Goal: Find contact information: Find contact information

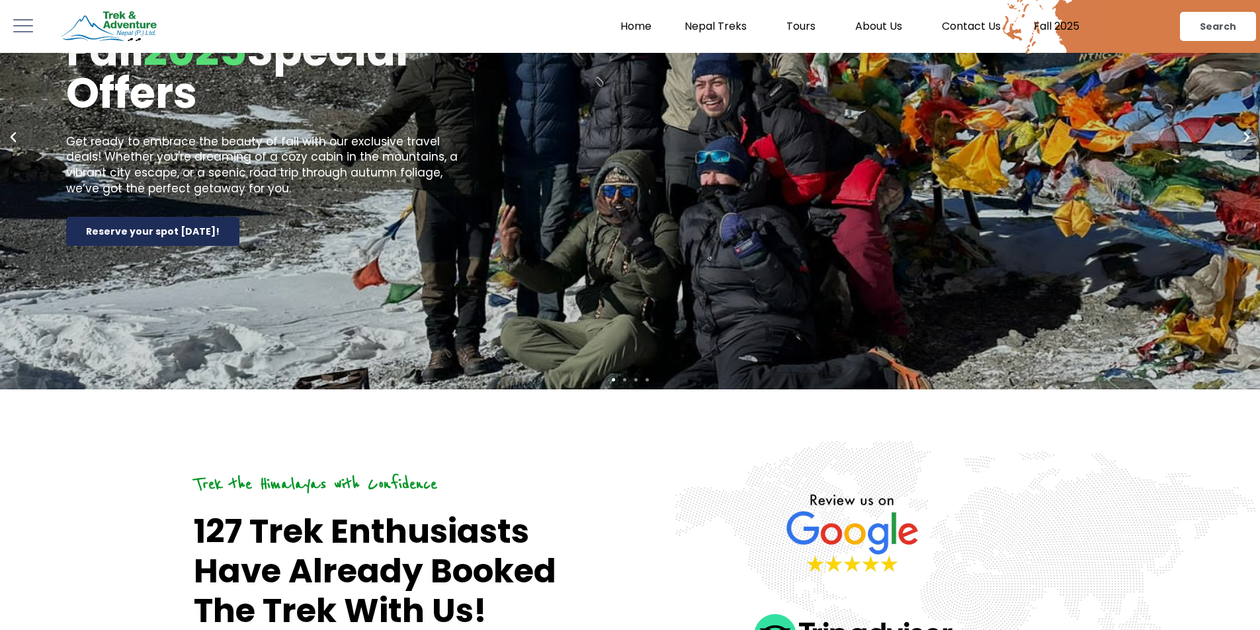
scroll to position [198, 0]
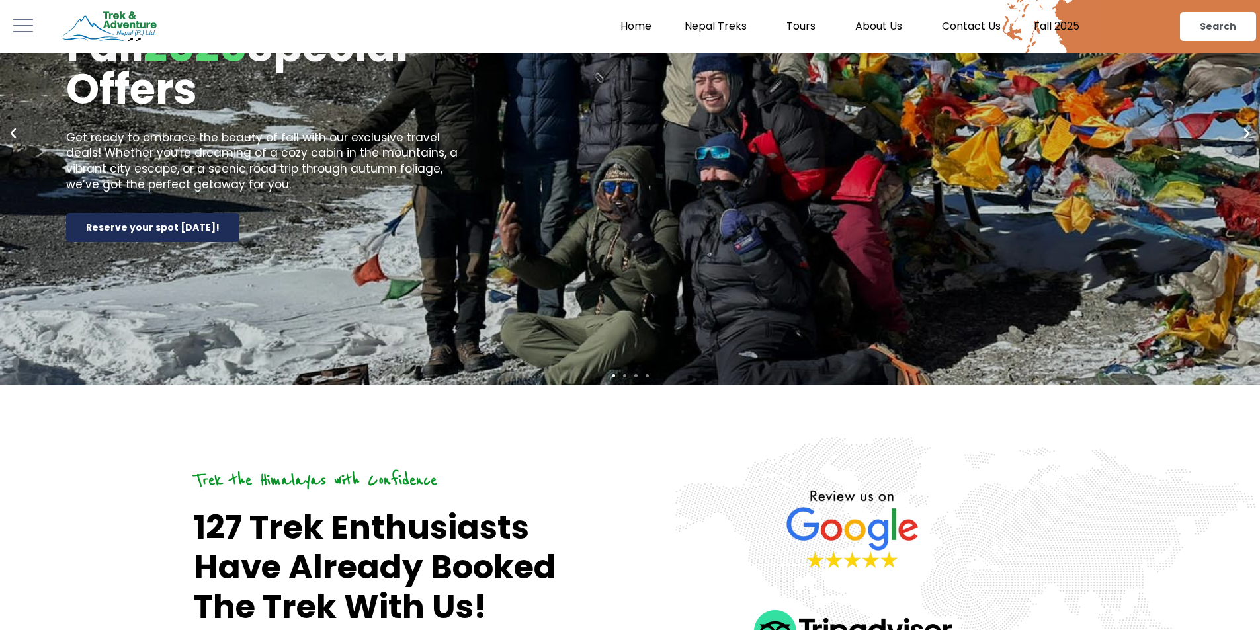
click at [970, 25] on link "Contact Us" at bounding box center [971, 26] width 92 height 13
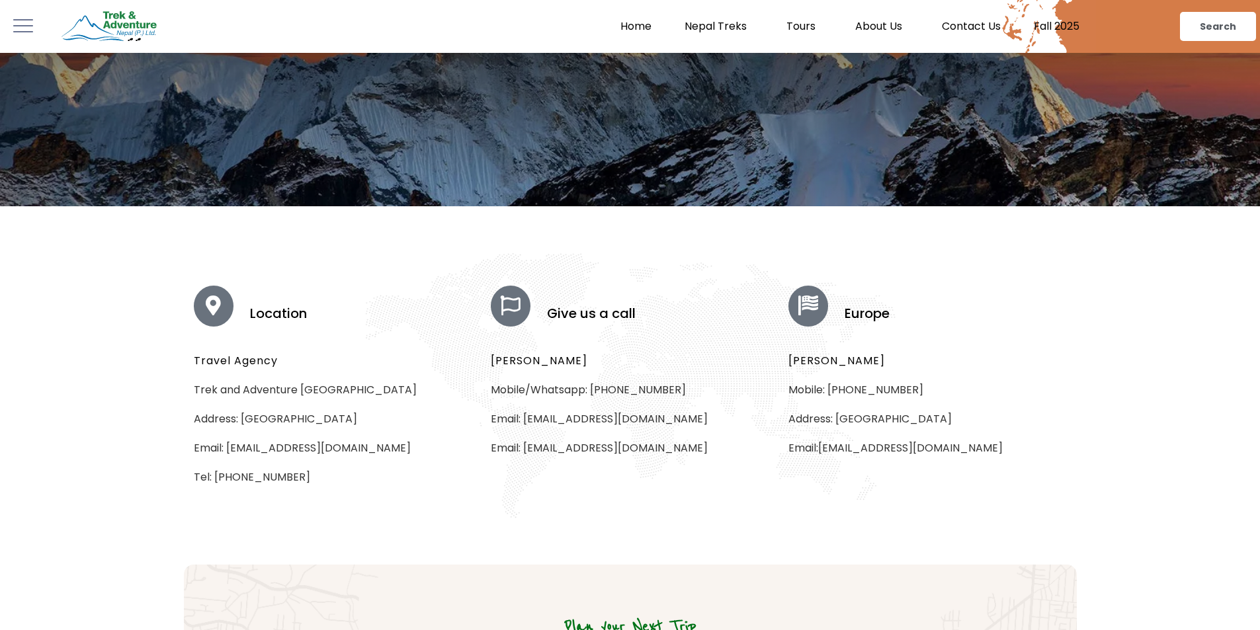
scroll to position [265, 0]
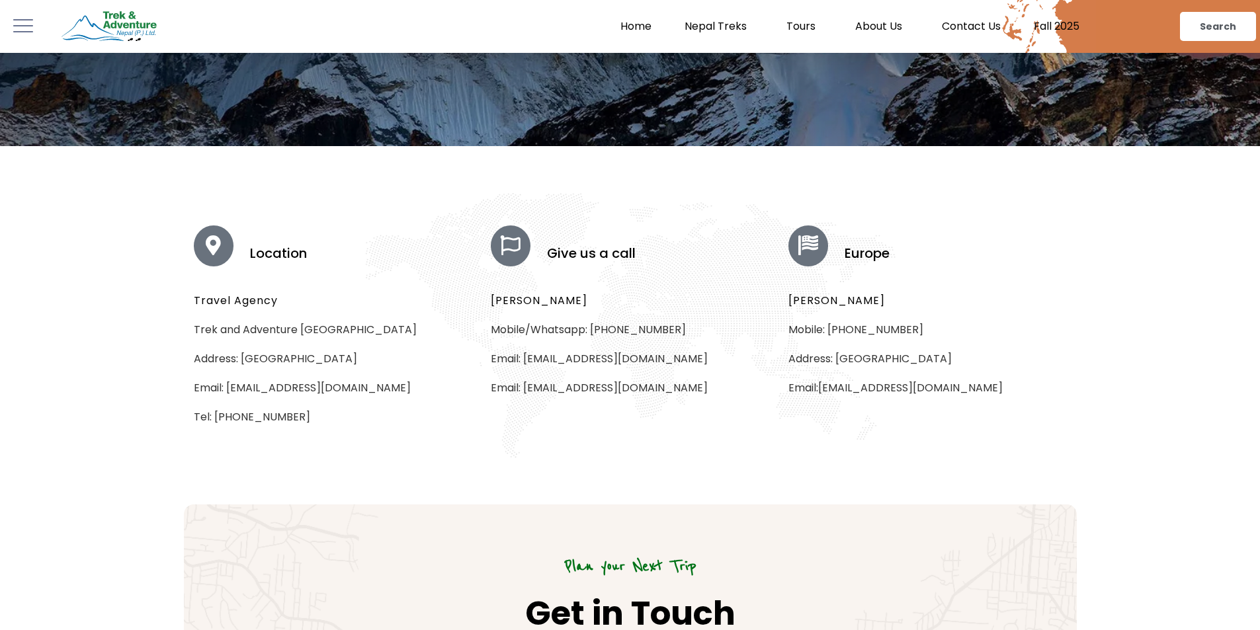
drag, startPoint x: 659, startPoint y: 158, endPoint x: 786, endPoint y: 76, distance: 151.2
click at [786, 76] on div "Contact Us Location Travel Agency Trek and Adventure [GEOGRAPHIC_DATA] Address:…" at bounding box center [630, 638] width 1260 height 1646
